Goal: Information Seeking & Learning: Check status

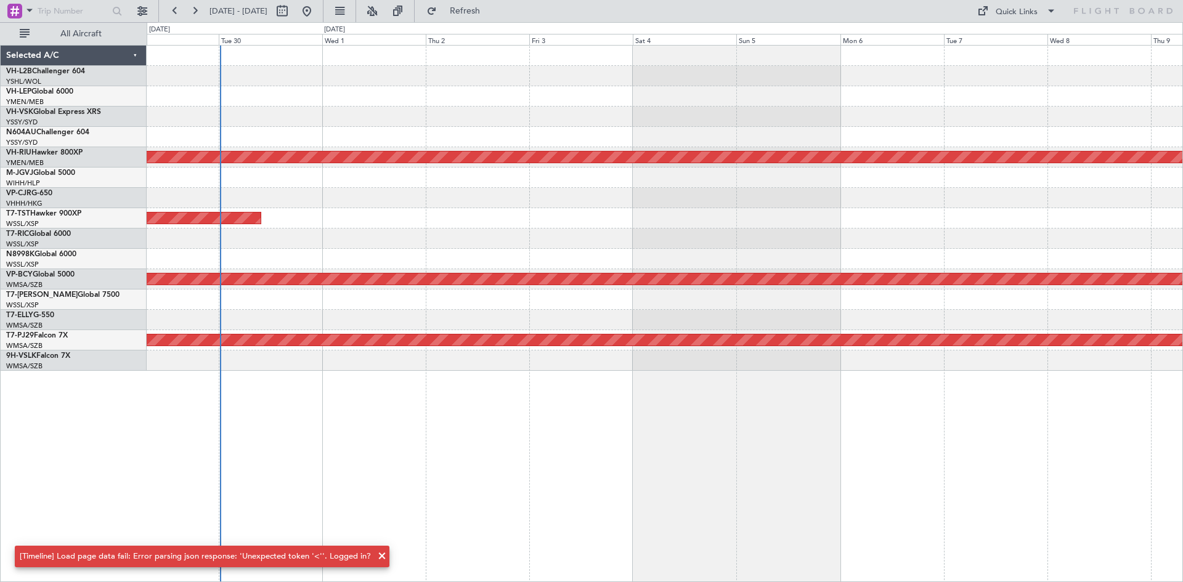
click at [674, 270] on div "Planned Maint [GEOGRAPHIC_DATA] ([GEOGRAPHIC_DATA]) Planned Maint [GEOGRAPHIC_D…" at bounding box center [665, 208] width 1036 height 325
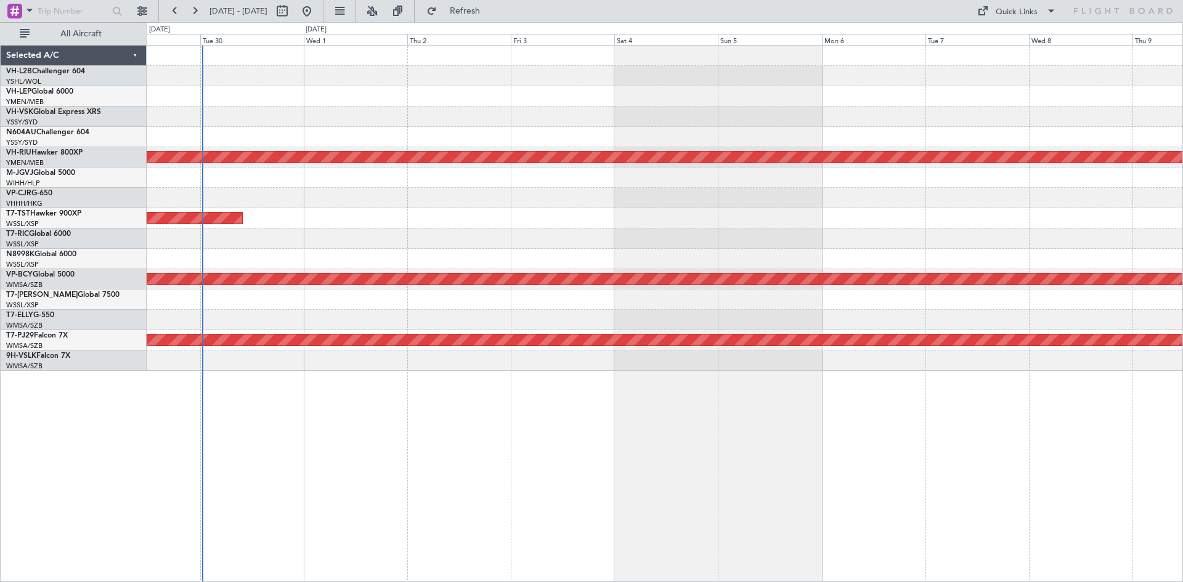
click at [577, 104] on div at bounding box center [665, 96] width 1036 height 20
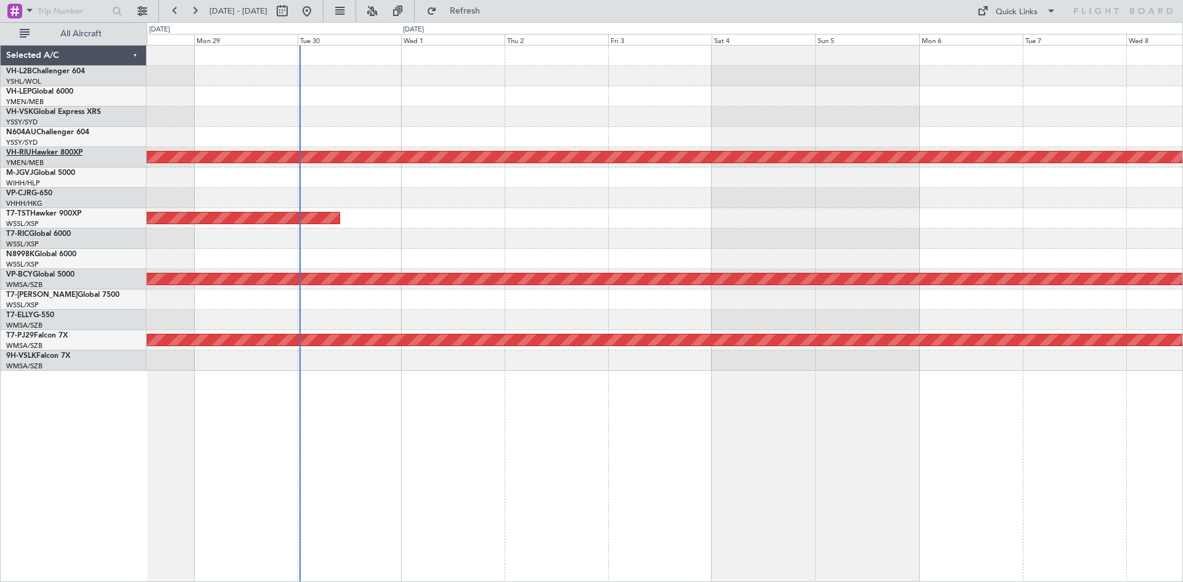
click at [43, 156] on link "VH-RIU Hawker 800XP" at bounding box center [44, 152] width 76 height 7
